Goal: Transaction & Acquisition: Download file/media

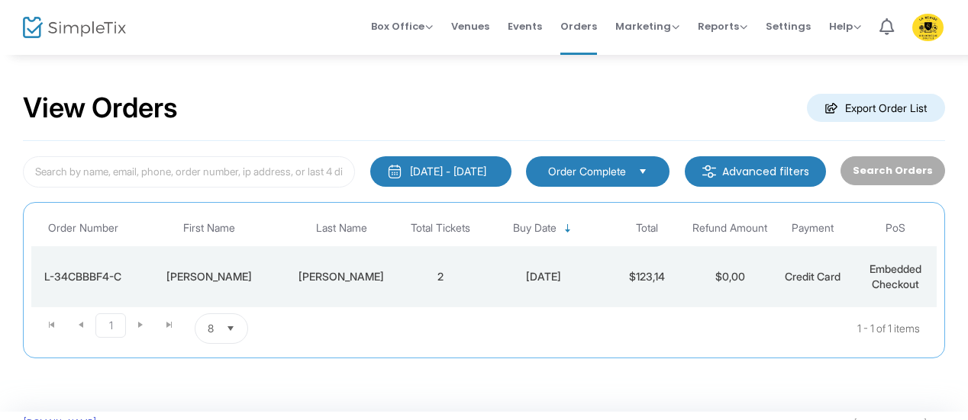
click at [529, 21] on span "Events" at bounding box center [524, 26] width 34 height 39
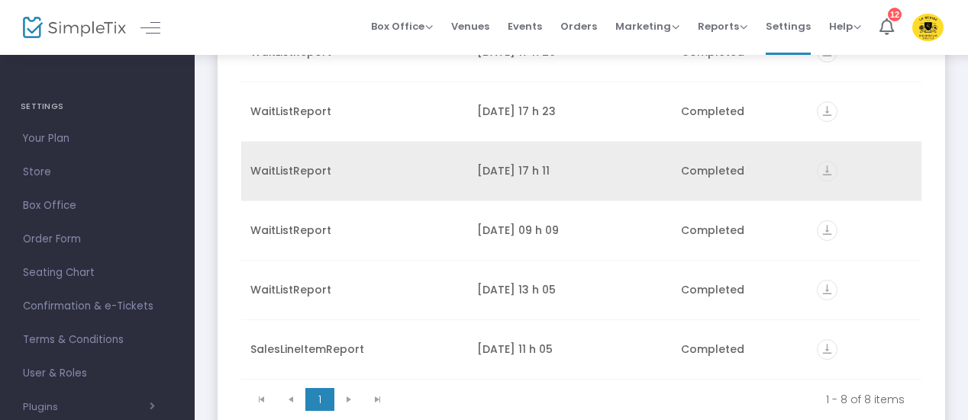
scroll to position [76, 0]
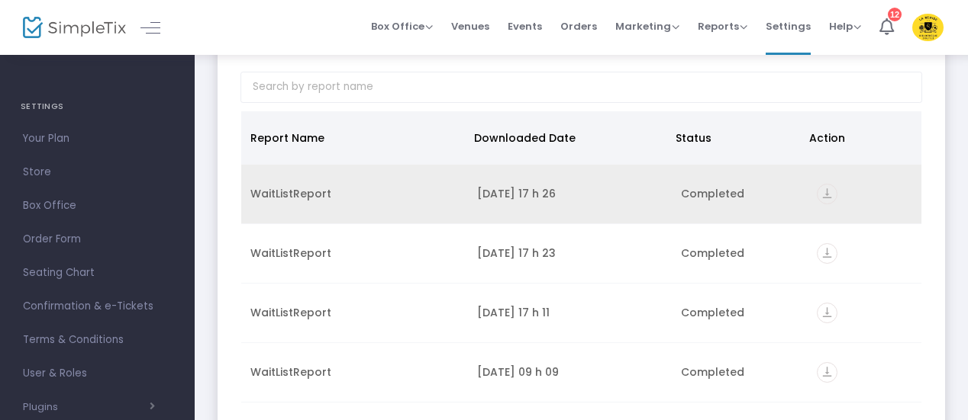
click at [819, 192] on icon "vertical_align_bottom" at bounding box center [827, 194] width 21 height 21
